Goal: Register for event/course

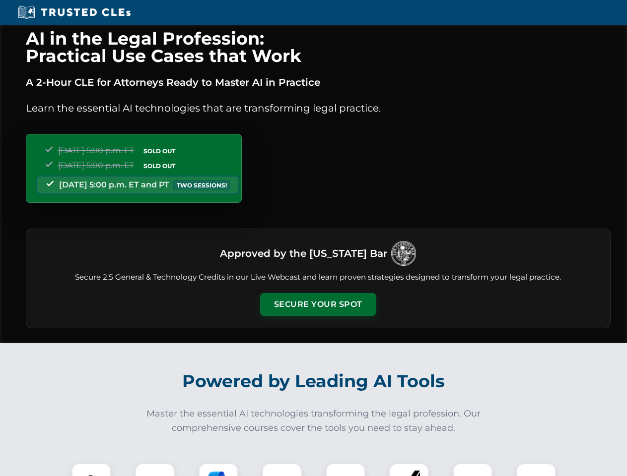
click at [318, 305] on button "Secure Your Spot" at bounding box center [318, 304] width 116 height 23
click at [91, 470] on img at bounding box center [91, 483] width 29 height 29
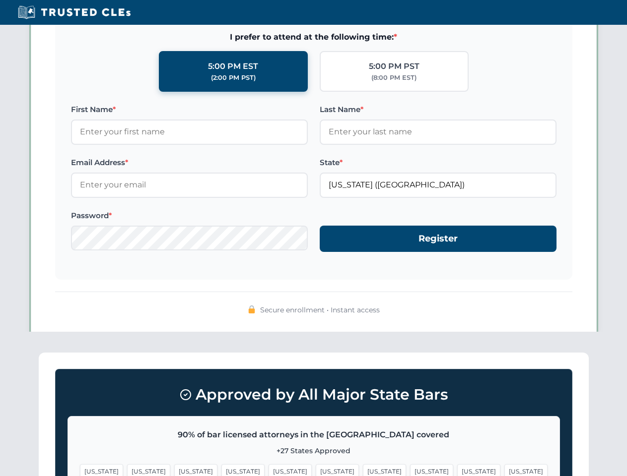
click at [363, 470] on span "[US_STATE]" at bounding box center [384, 471] width 43 height 14
click at [457, 470] on span "[US_STATE]" at bounding box center [478, 471] width 43 height 14
